Goal: Task Accomplishment & Management: Manage account settings

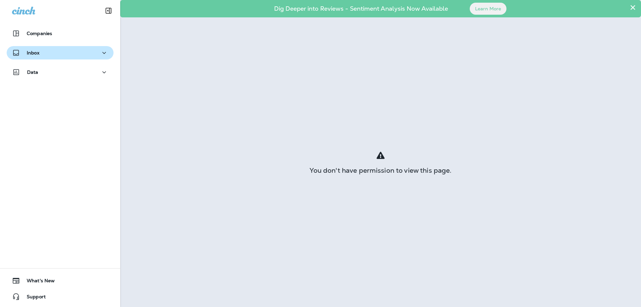
click at [34, 51] on p "Inbox" at bounding box center [33, 52] width 13 height 5
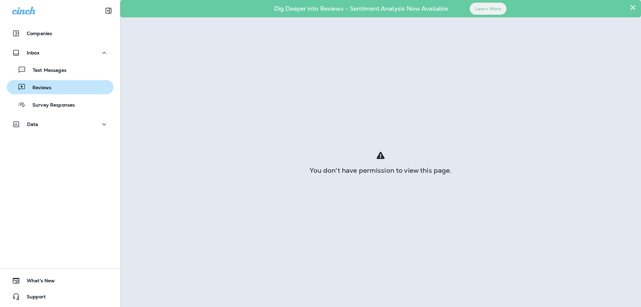
click at [37, 89] on p "Reviews" at bounding box center [39, 88] width 26 height 6
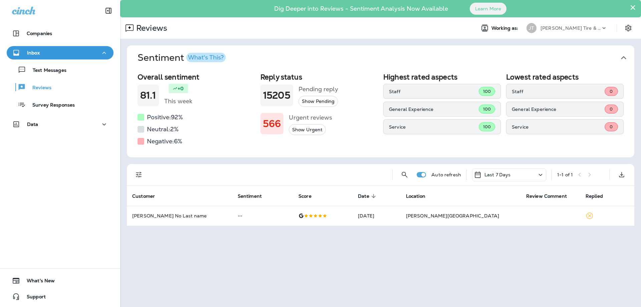
click at [540, 175] on icon at bounding box center [541, 175] width 4 height 2
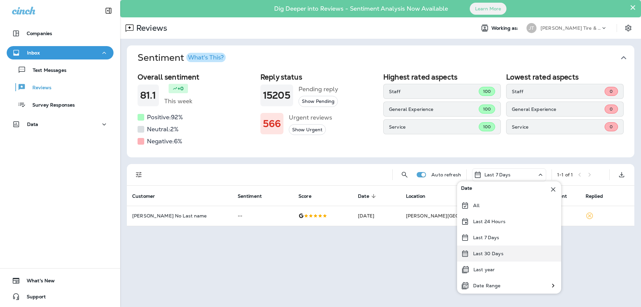
click at [485, 255] on p "Last 30 Days" at bounding box center [488, 253] width 30 height 5
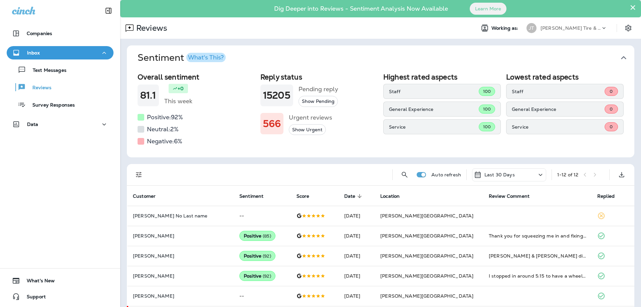
scroll to position [36, 0]
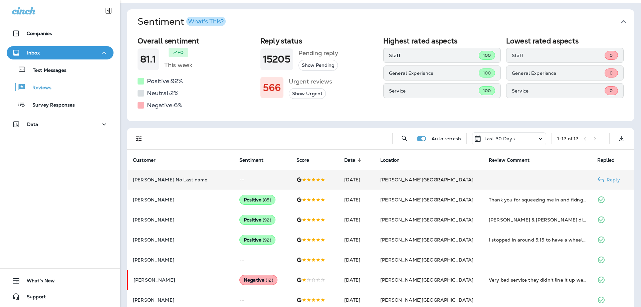
click at [234, 180] on td "--" at bounding box center [262, 180] width 57 height 20
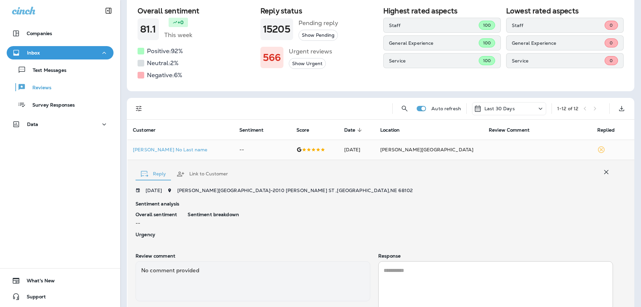
scroll to position [72, 0]
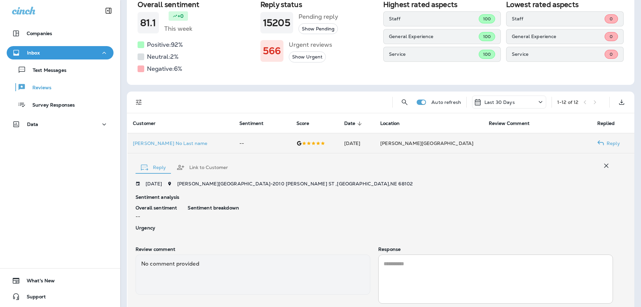
click at [234, 144] on td "--" at bounding box center [262, 143] width 57 height 20
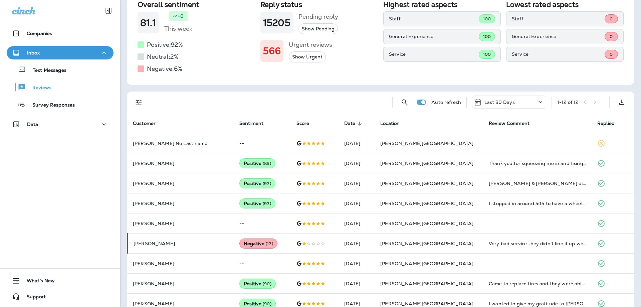
click at [78, 151] on div "Companies Inbox Text Messages Reviews Survey Responses Data 0 What's New Support" at bounding box center [60, 153] width 120 height 307
click at [101, 203] on div "Companies Inbox Text Messages Reviews Survey Responses Data 0 What's New Support" at bounding box center [60, 153] width 120 height 307
